Goal: Find contact information: Find contact information

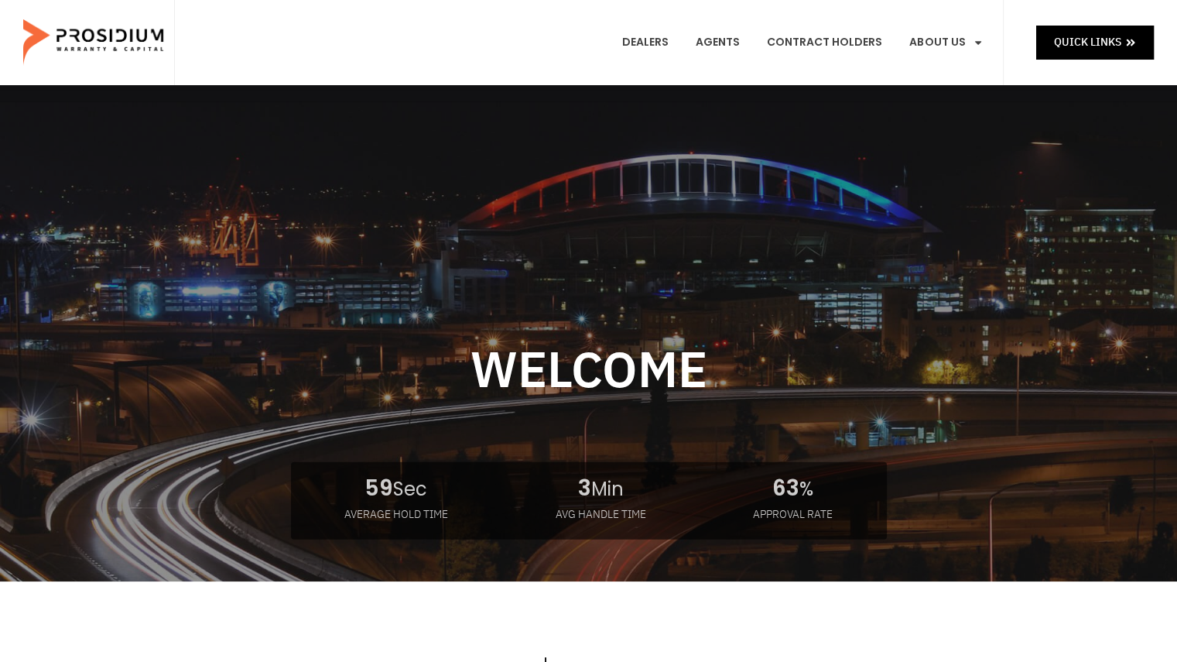
click at [954, 306] on link "Contact Us" at bounding box center [973, 323] width 151 height 34
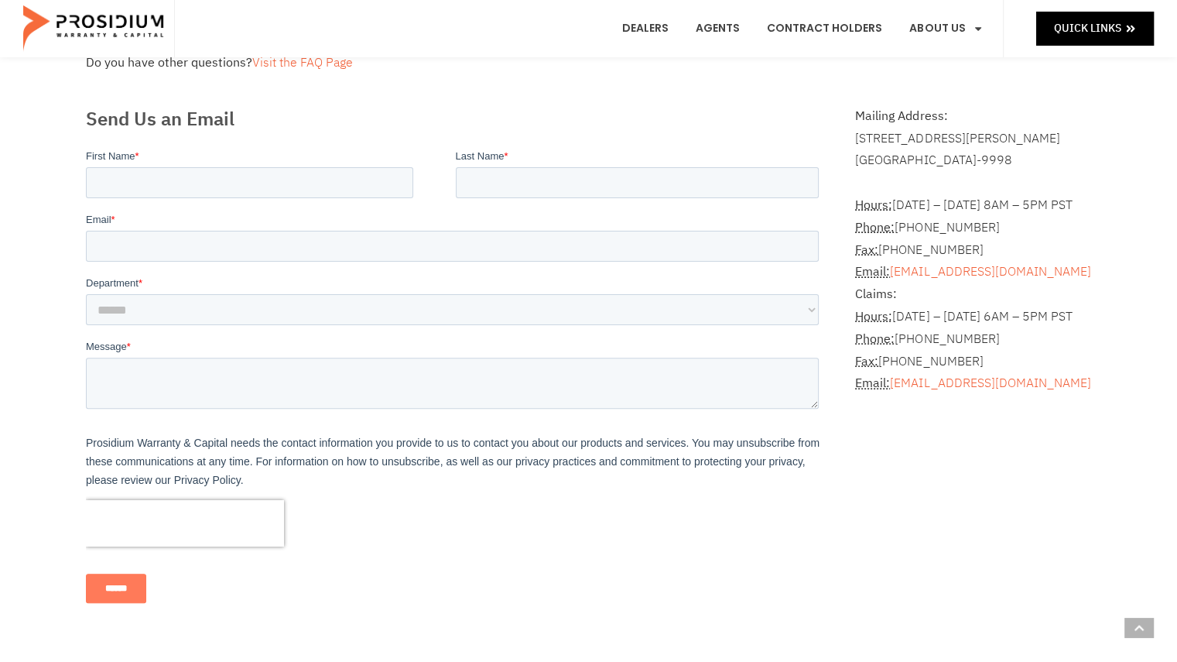
scroll to position [226, 0]
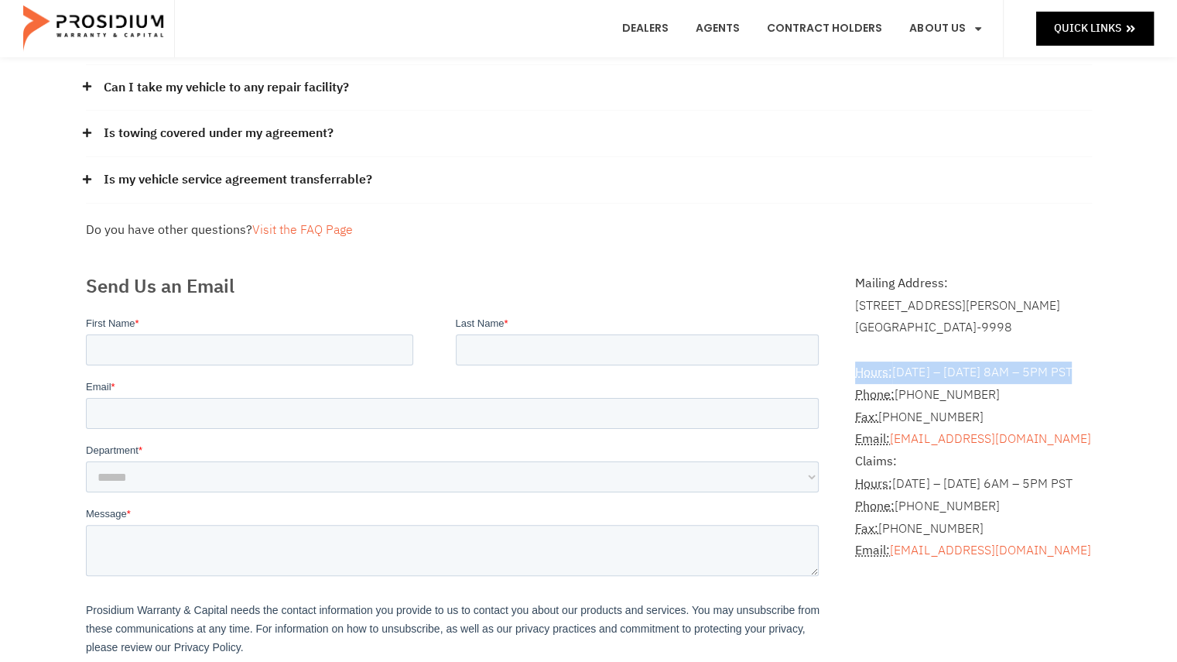
drag, startPoint x: 1087, startPoint y: 368, endPoint x: 881, endPoint y: 359, distance: 206.1
click at [881, 359] on address "Hours: [DATE] – [DATE] 8AM – 5PM PST Phone: [PHONE_NUMBER] Fax: [PHONE_NUMBER] …" at bounding box center [973, 450] width 236 height 223
